Goal: Transaction & Acquisition: Purchase product/service

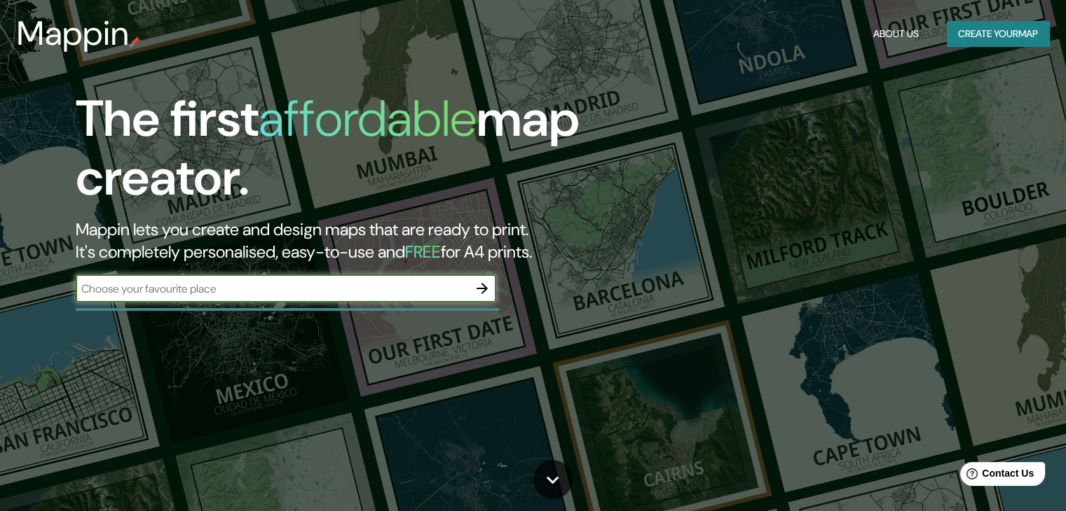
click at [238, 287] on input "text" at bounding box center [272, 289] width 392 height 16
click at [483, 293] on icon "button" at bounding box center [482, 288] width 17 height 17
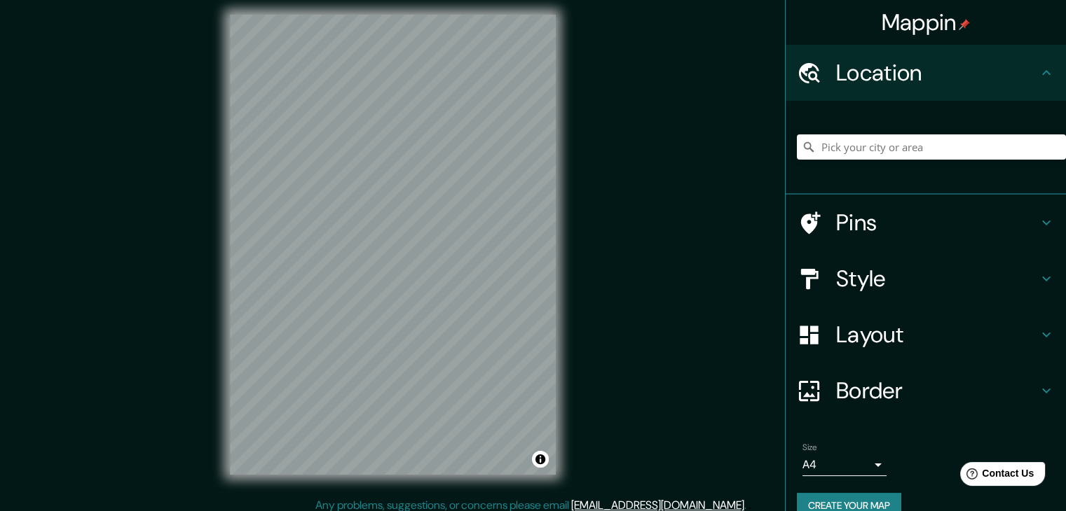
scroll to position [16, 0]
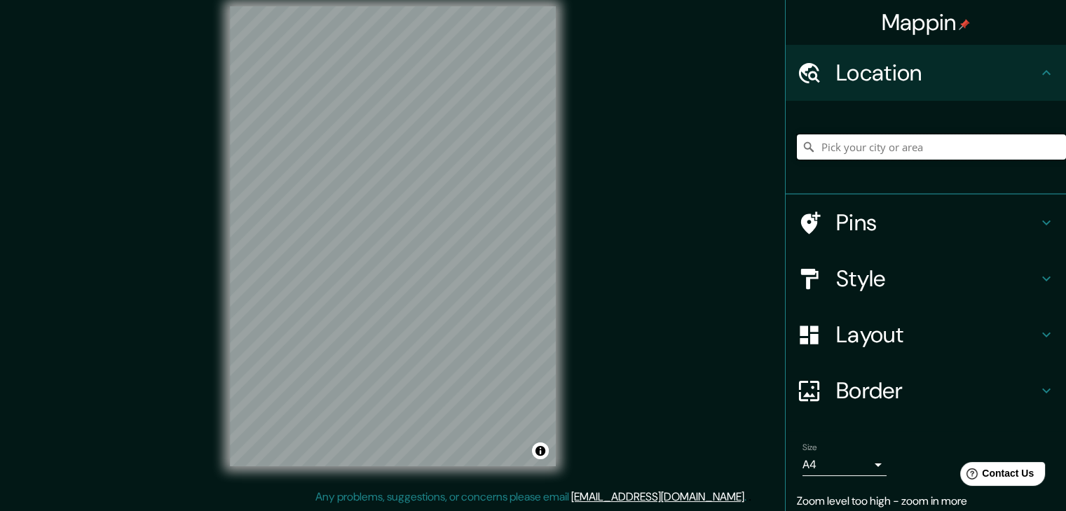
click at [917, 151] on input "Pick your city or area" at bounding box center [931, 147] width 269 height 25
type input "[GEOGRAPHIC_DATA], [GEOGRAPHIC_DATA], [GEOGRAPHIC_DATA], [GEOGRAPHIC_DATA]"
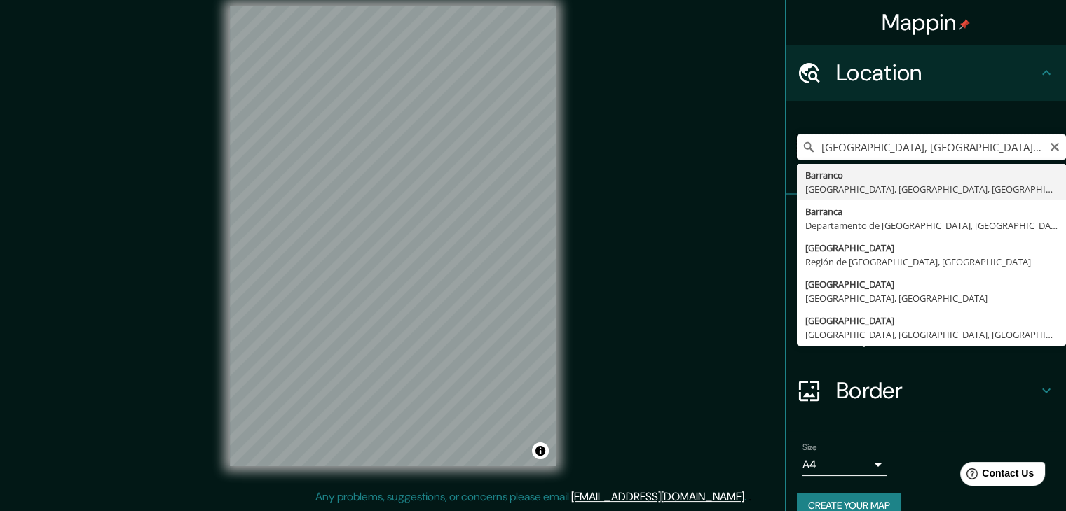
click at [1032, 155] on input "[GEOGRAPHIC_DATA], [GEOGRAPHIC_DATA], [GEOGRAPHIC_DATA], [GEOGRAPHIC_DATA]" at bounding box center [931, 147] width 269 height 25
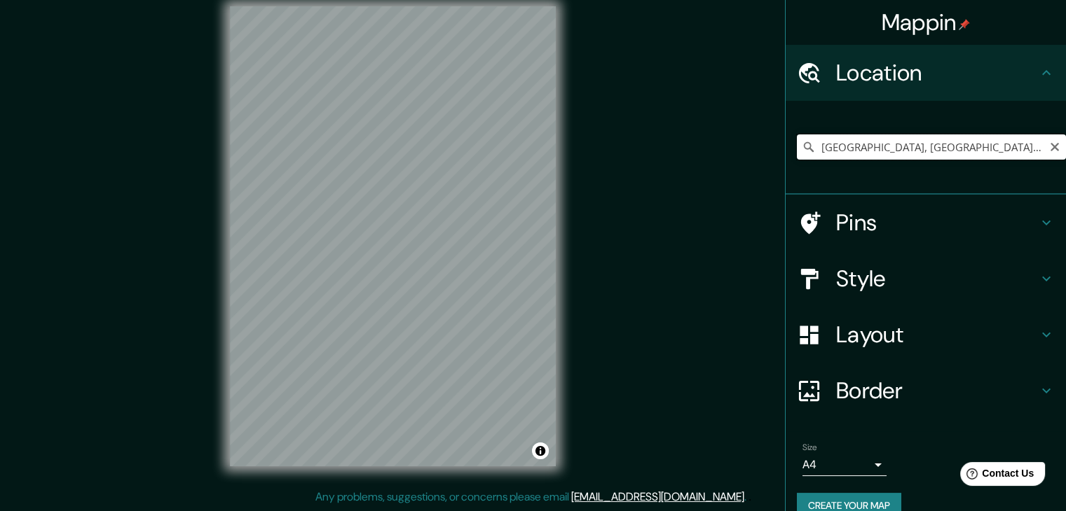
click at [831, 150] on input "[GEOGRAPHIC_DATA], [GEOGRAPHIC_DATA], [GEOGRAPHIC_DATA], [GEOGRAPHIC_DATA]" at bounding box center [931, 147] width 269 height 25
click at [1049, 142] on icon "Clear" at bounding box center [1054, 147] width 11 height 11
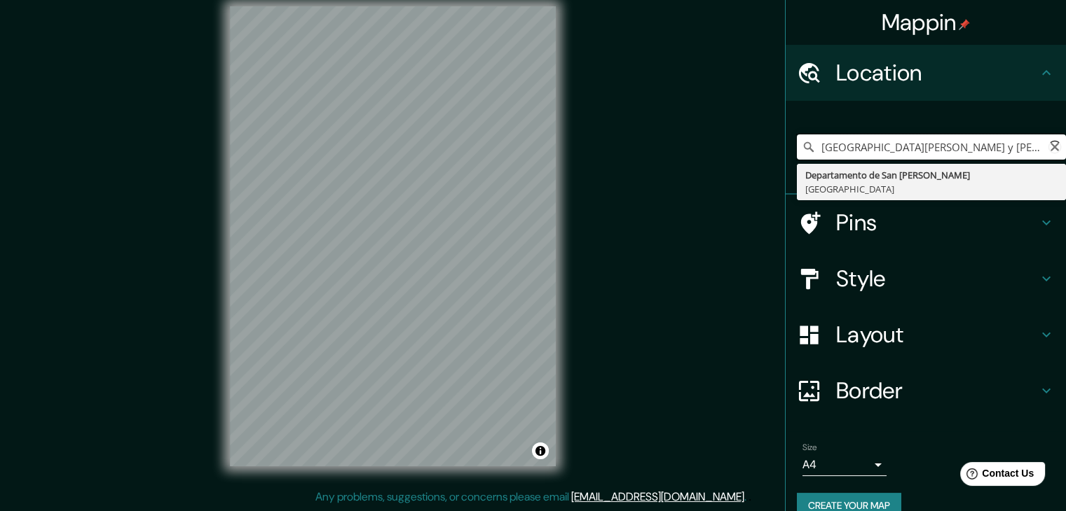
scroll to position [0, 0]
drag, startPoint x: 907, startPoint y: 148, endPoint x: 1030, endPoint y: 149, distance: 122.6
click at [1030, 149] on input "[GEOGRAPHIC_DATA][PERSON_NAME] y [PERSON_NAME] [PERSON_NAME]" at bounding box center [931, 147] width 269 height 25
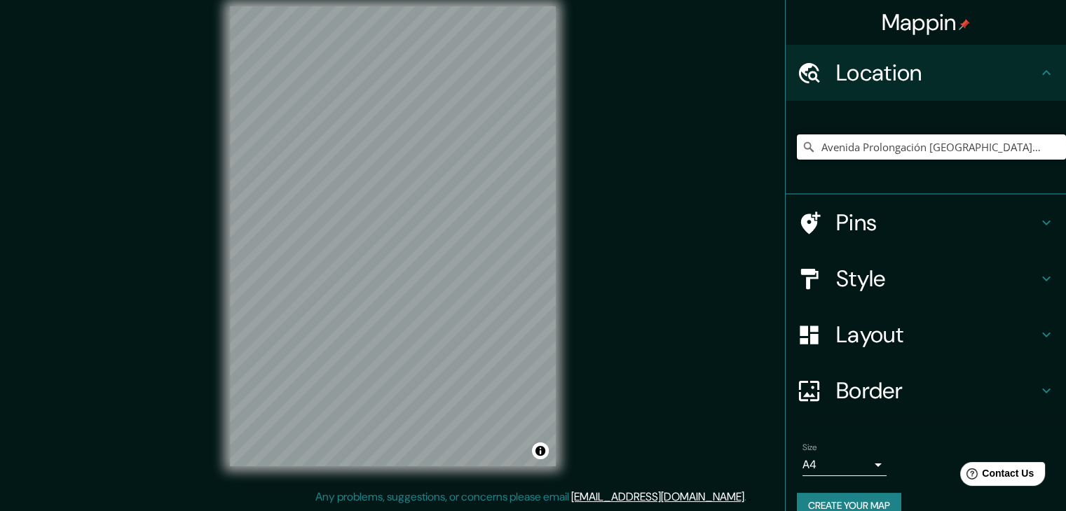
type input "Avenida Prolongación [GEOGRAPHIC_DATA][PERSON_NAME][PERSON_NAME], [GEOGRAPHIC_D…"
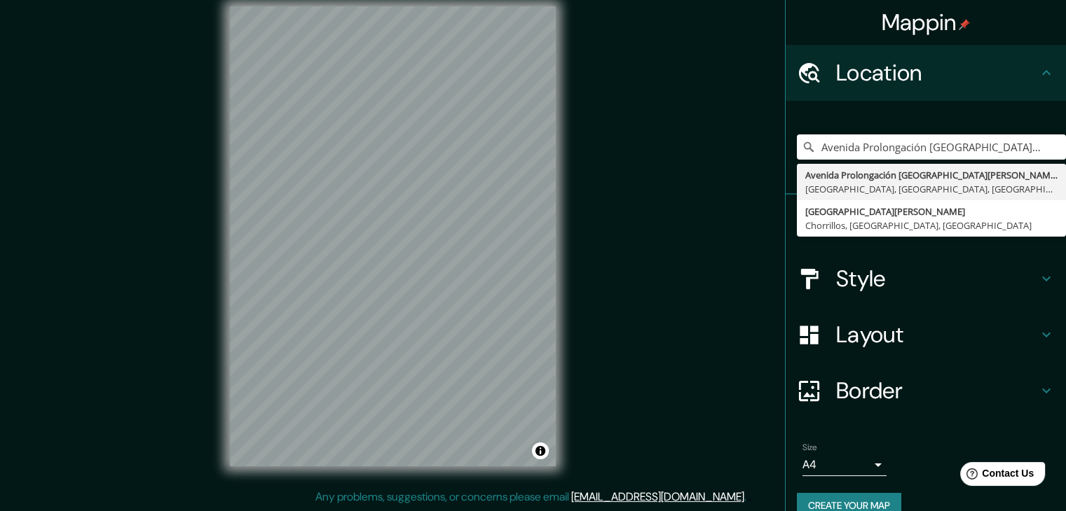
click at [928, 287] on h4 "Style" at bounding box center [937, 279] width 202 height 28
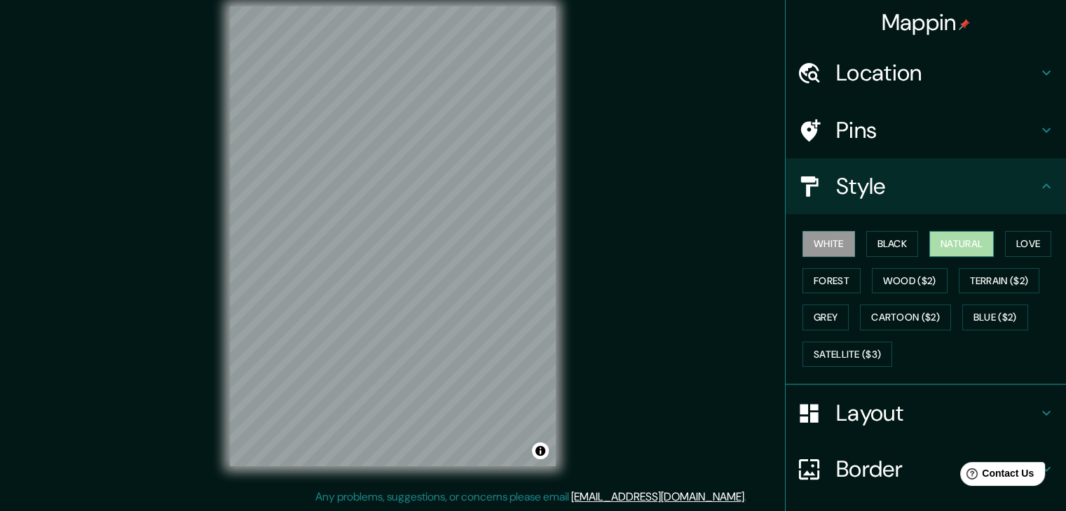
click at [941, 246] on button "Natural" at bounding box center [961, 244] width 64 height 26
click at [1012, 244] on button "Love" at bounding box center [1028, 244] width 46 height 26
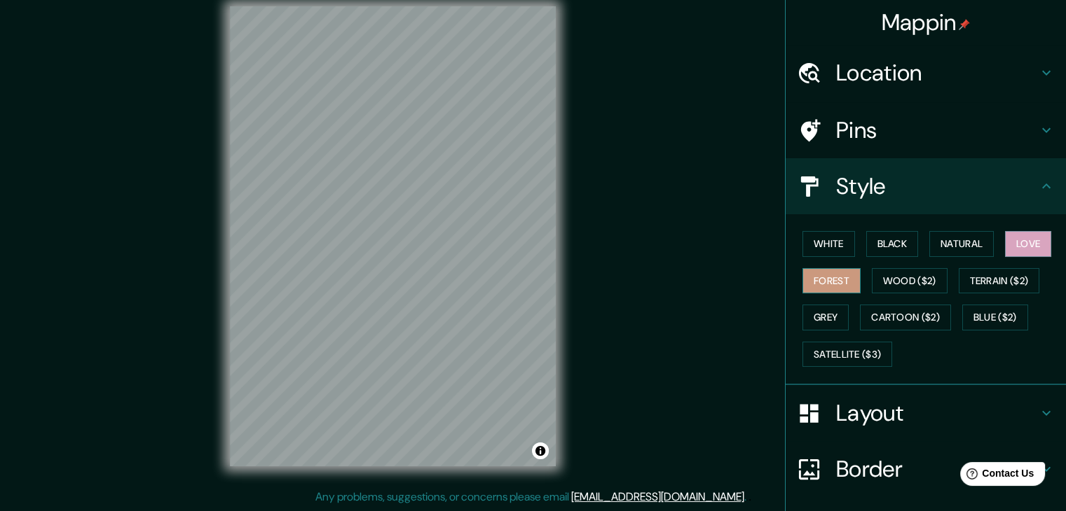
click at [827, 281] on button "Forest" at bounding box center [831, 281] width 58 height 26
click at [821, 317] on button "Grey" at bounding box center [825, 318] width 46 height 26
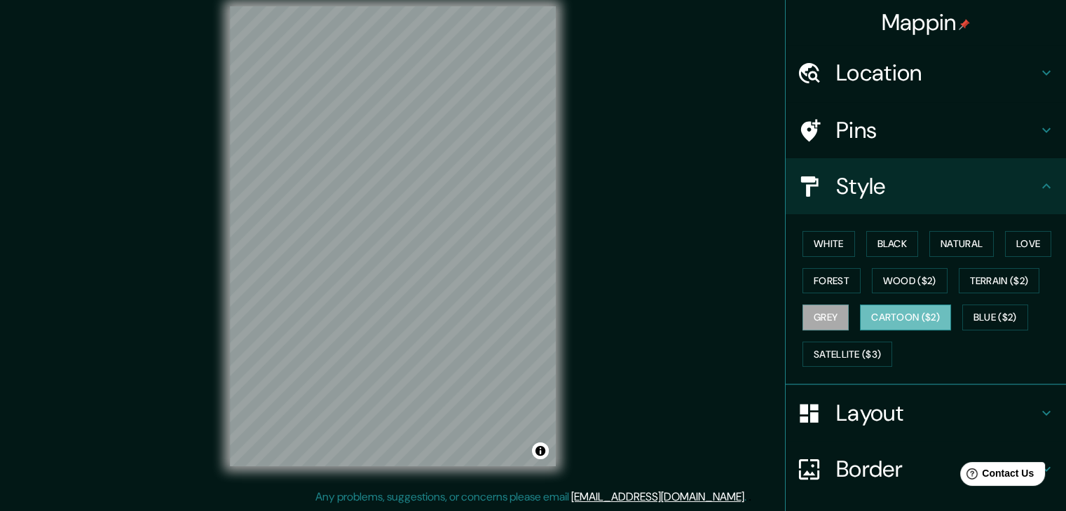
click at [893, 309] on button "Cartoon ($2)" at bounding box center [905, 318] width 91 height 26
click at [898, 291] on button "Wood ($2)" at bounding box center [910, 281] width 76 height 26
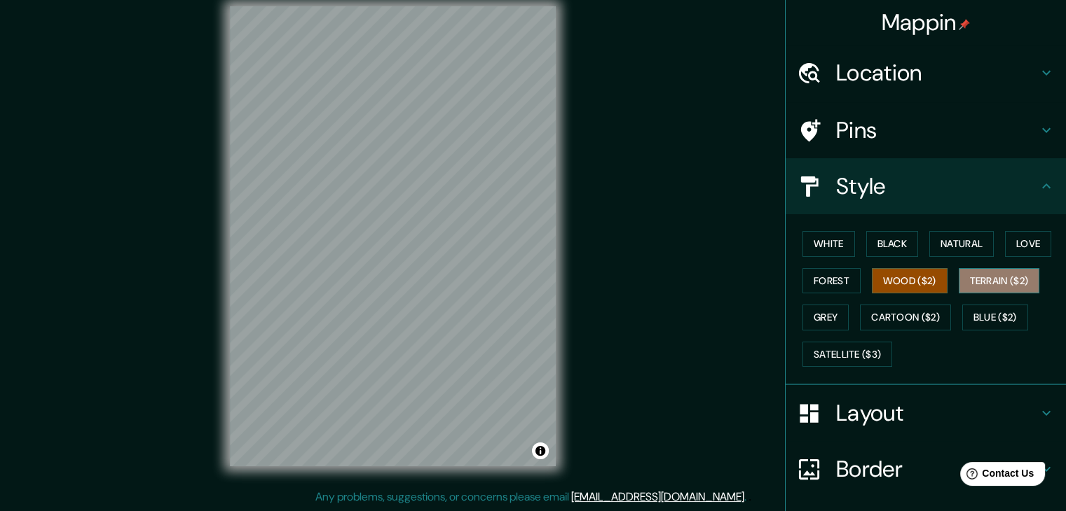
click at [989, 282] on button "Terrain ($2)" at bounding box center [998, 281] width 81 height 26
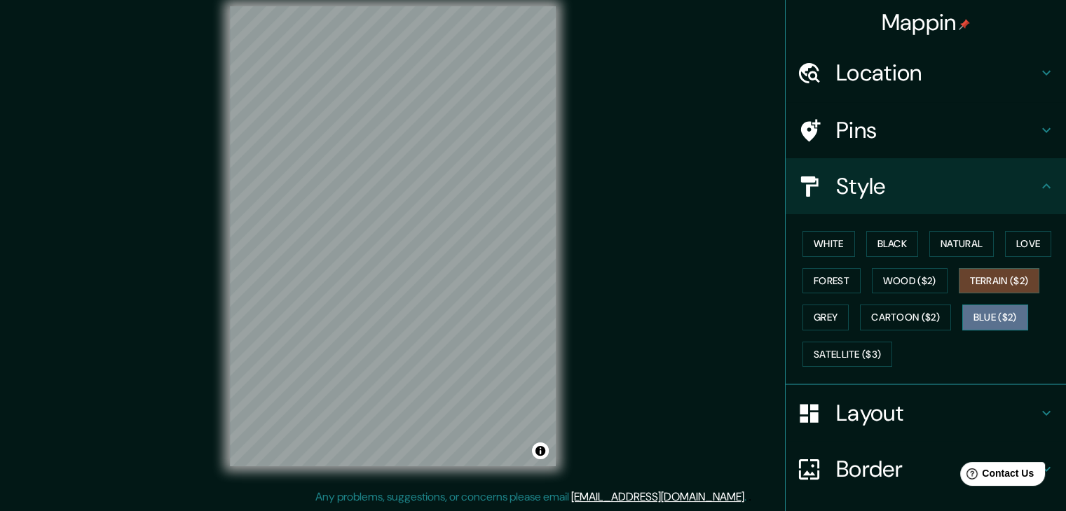
click at [989, 315] on button "Blue ($2)" at bounding box center [995, 318] width 66 height 26
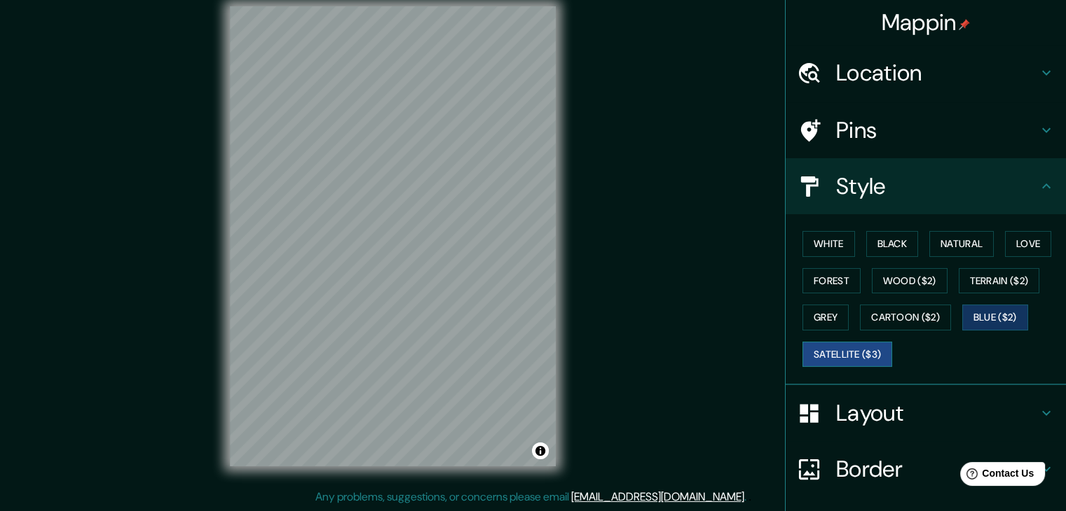
click at [863, 342] on button "Satellite ($3)" at bounding box center [847, 355] width 90 height 26
click at [823, 249] on button "White" at bounding box center [828, 244] width 53 height 26
